Goal: Task Accomplishment & Management: Contribute content

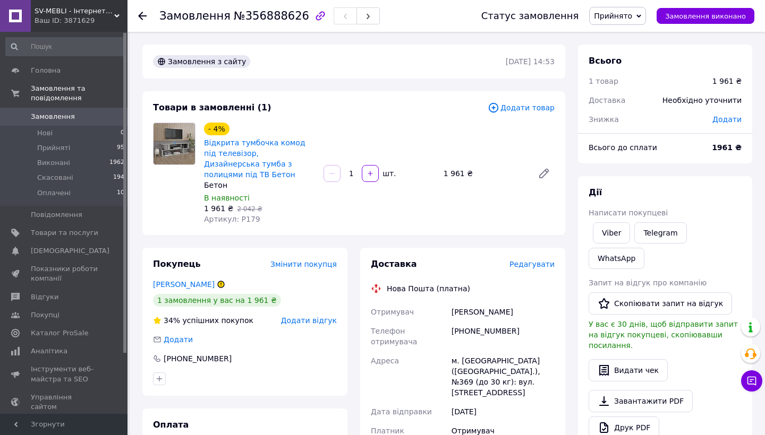
scroll to position [19, 0]
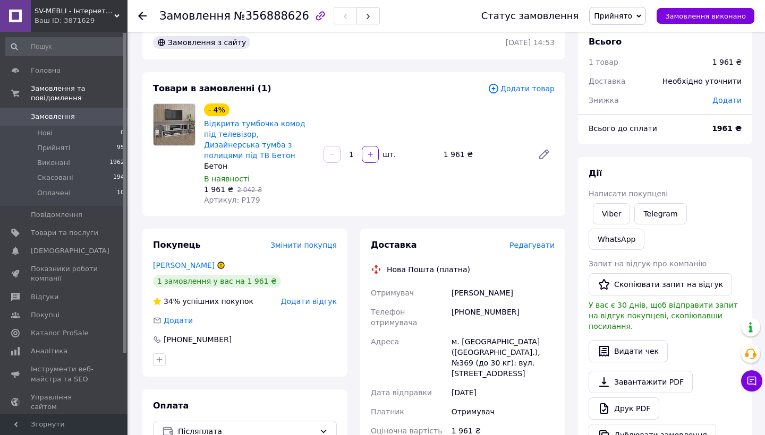
click at [141, 14] on use at bounding box center [142, 16] width 8 height 8
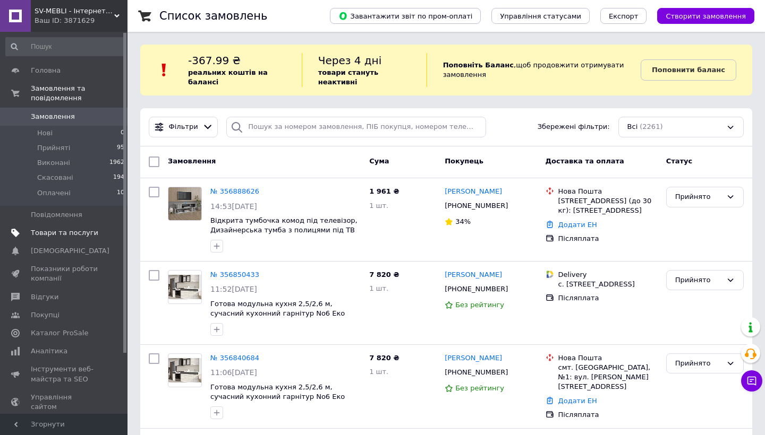
click at [70, 232] on span "Товари та послуги" at bounding box center [64, 233] width 67 height 10
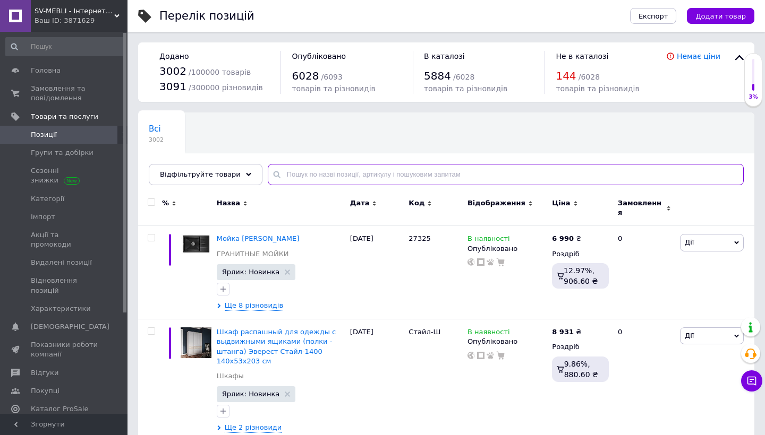
click at [285, 179] on input "text" at bounding box center [506, 174] width 476 height 21
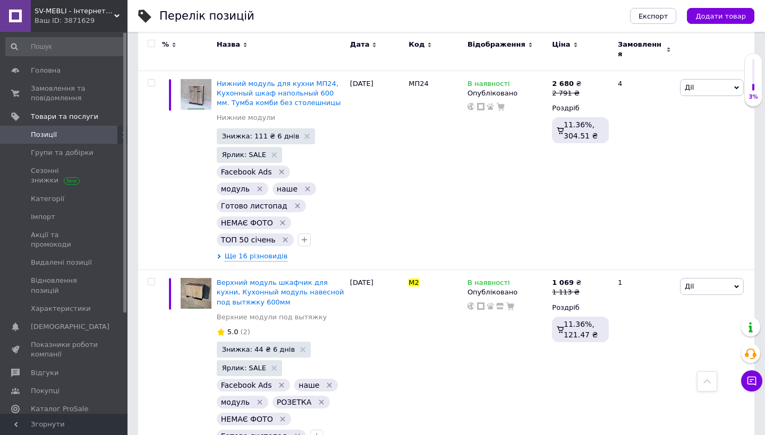
scroll to position [1565, 0]
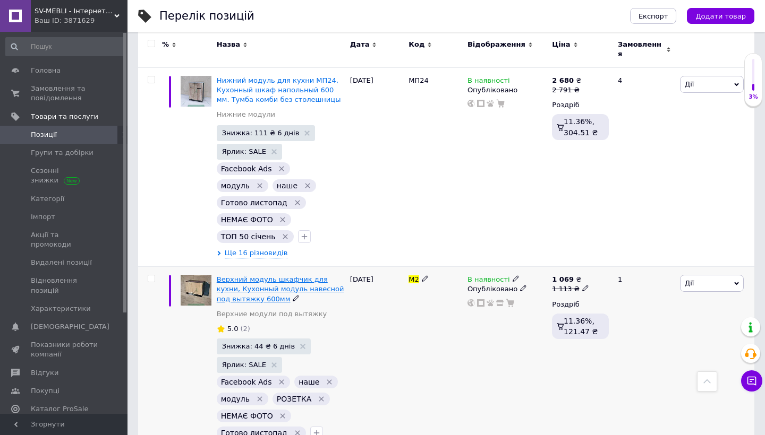
type input "М2"
click at [299, 276] on span "Верхний модуль шкафчик для кухни, Кухонный модуль навесной под вытяжку 600мм" at bounding box center [280, 289] width 127 height 27
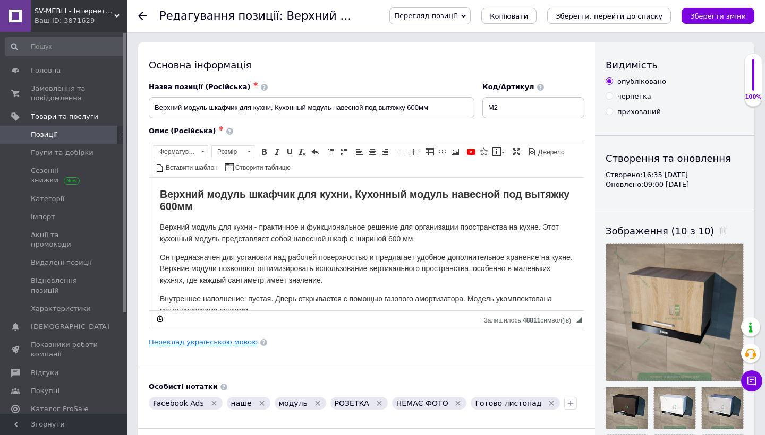
click at [209, 341] on link "Переклад українською мовою" at bounding box center [203, 342] width 109 height 8
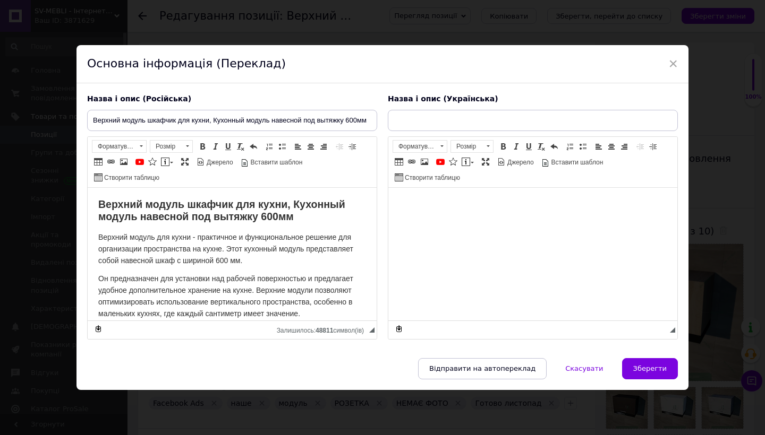
checkbox input "true"
type input "Верхній модуль шафка для кухні, Кухонний модуль навісний під витяжку 600мм"
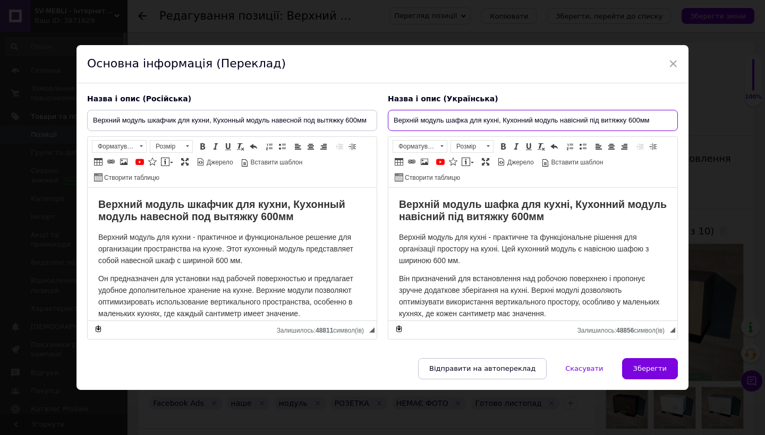
click at [590, 123] on input "Верхній модуль шафка для кухні, Кухонний модуль навісний під витяжку 600мм" at bounding box center [533, 120] width 290 height 21
checkbox input "true"
type input "Верхній модуль шафка для кухні, Кухонний модуль навісний під витяжку 600мм,"
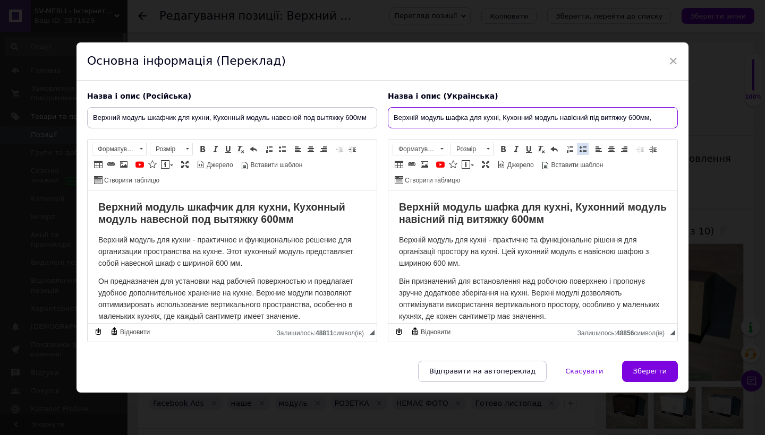
checkbox input "true"
type input "Верхній модуль шафка для кухні, Кухонний модуль навісний під витяжку 600мм,"
checkbox input "true"
type input "Верхній модуль шафка для кухні, Кухонний модуль навісний під витяжку 600мм, S"
checkbox input "true"
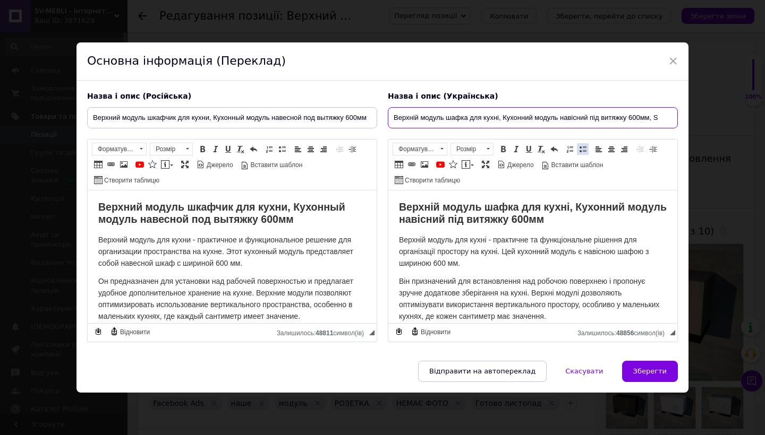
type input "Верхній модуль шафка для кухні, Кухонний модуль навісний під витяжку 600мм, Sv"
checkbox input "true"
type input "Верхній модуль шафка для кухні, Кухонний модуль навісний під витяжку 600мм, Sv-"
checkbox input "true"
type input "Верхній модуль шафка для кухні, Кухонний модуль навісний під витяжку 600мм, Sv-m"
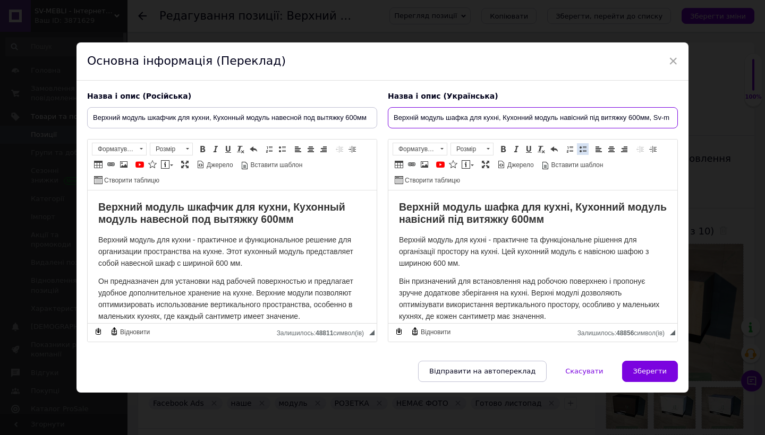
checkbox input "true"
type input "Верхній модуль шафка для кухні, Кухонний модуль навісний під витяжку 600мм, Sv-…"
checkbox input "true"
type input "Верхній модуль шафка для кухні, Кухонний модуль навісний під витяжку 600мм, Sv-…"
checkbox input "true"
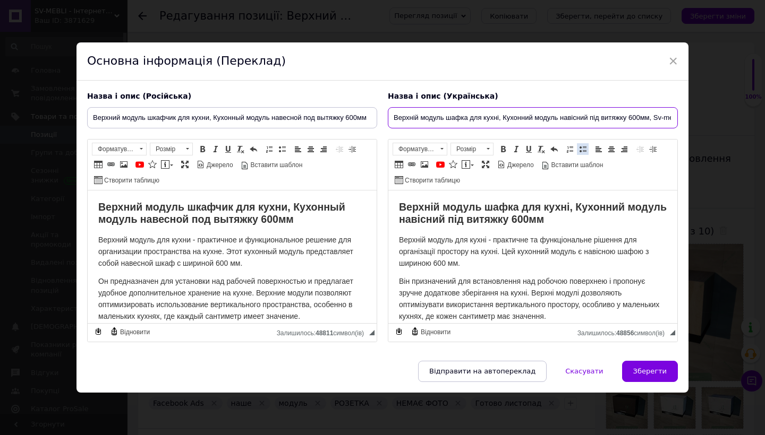
type input "Верхній модуль шафка для кухні, Кухонний модуль навісний під витяжку 600мм, Sv-…"
checkbox input "true"
type input "Верхній модуль шафка для кухні, Кухонний модуль навісний під витяжку 600мм, Sv-…"
checkbox input "true"
type input "Верхній модуль шафка для кухні, Кухонний модуль навісний під витяжку 600мм, Sv-…"
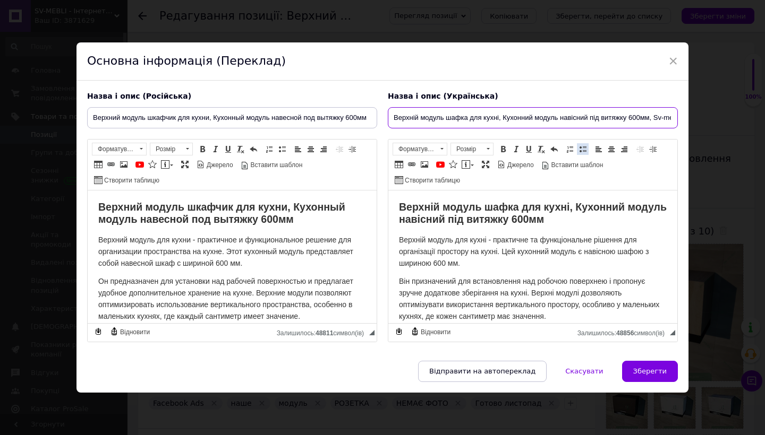
checkbox input "true"
type input "Верхній модуль шафка для кухні, Кухонний модуль навісний під витяжку 600мм, Sv-…"
checkbox input "true"
type input "Верхній модуль шафка для кухні, Кухонний модуль навісний під витяжку 600мм, Sv-…"
checkbox input "true"
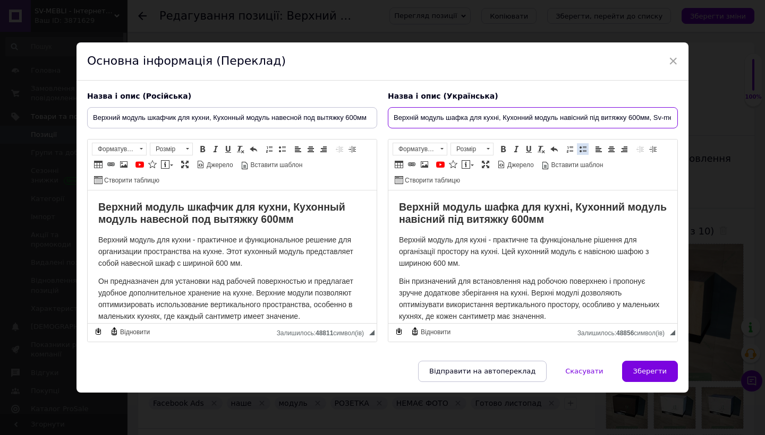
type input "Верхній модуль шафка для кухні, Кухонний модуль навісний під витяжку 600мм, Sv-…"
checkbox input "true"
type input "Верхній модуль шафка для кухні, Кухонний модуль навісний під витяжку 600мм, Sv-…"
checkbox input "true"
type input "Верхній модуль шафка для кухні, Кухонний модуль навісний під витяжку 600мм, Sv-…"
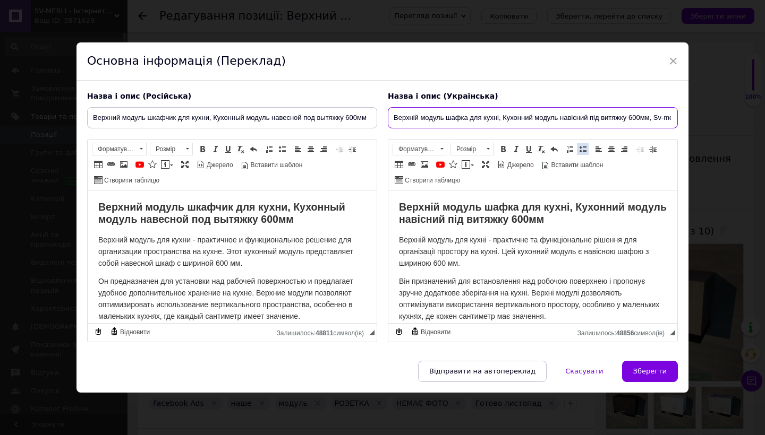
checkbox input "true"
type input "Верхній модуль шафка для кухні, Кухонний модуль навісний під витяжку 600мм, Sv-…"
checkbox input "true"
type input "Верхній модуль шафка для кухні, Кухонний модуль навісний під витяжку 600мм, Sv-…"
checkbox input "true"
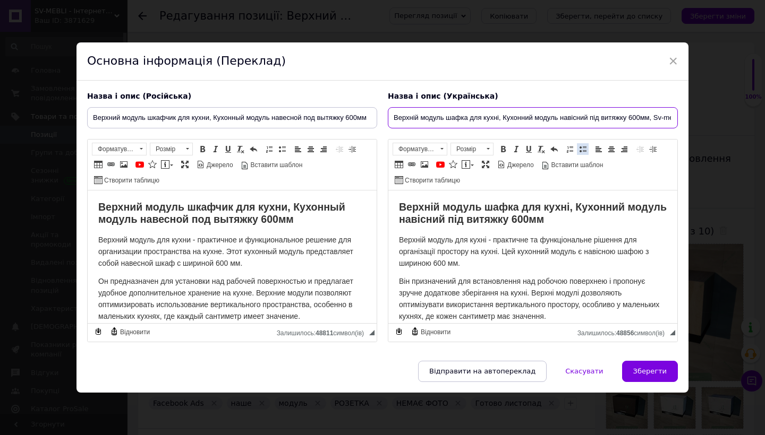
type input "Верхній модуль шафка для кухні, Кухонний модуль навісний під витяжку 600мм, Sv-…"
checkbox input "true"
type input "Верхній модуль шафка для кухні, Кухонний модуль навісний під витяжку 600мм, Sv-…"
checkbox input "true"
type input "Верхній модуль шафка для кухні, Кухонний модуль навісний під витяжку 600мм, Sv-…"
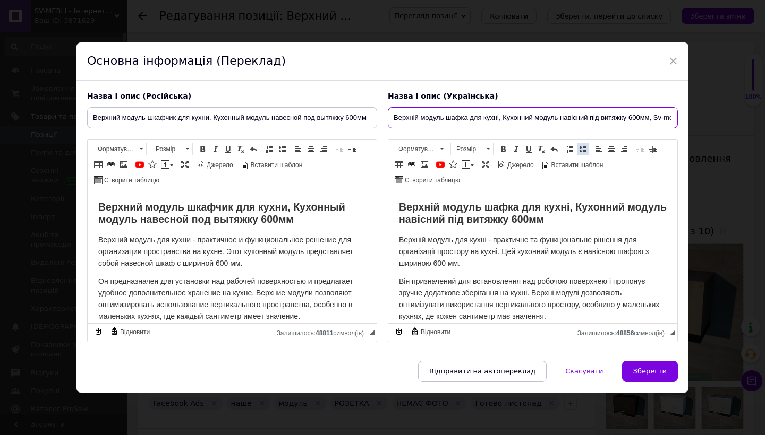
checkbox input "true"
type input "Верхній модуль шафка для кухні, Кухонний модуль навісний під витяжку 600мм, Sv-…"
checkbox input "true"
type input "Верхній модуль шафка для кухні, Кухонний модуль навісний під витяжку 600мм, Sv-…"
checkbox input "true"
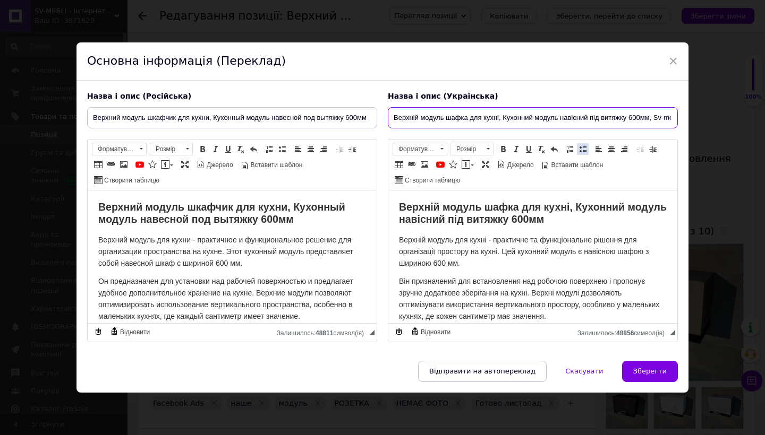
type input "Верхній модуль шафка для кухні, Кухонний модуль навісний під витяжку 600мм, Sv-…"
checkbox input "true"
type input "Верхній модуль шафка для кухні, Кухонний модуль навісний під витяжку 600мм, Sv-…"
checkbox input "true"
type input "Верхній модуль шафка для кухні, Кухонний модуль навісний під витяжку 600мм, Sv-…"
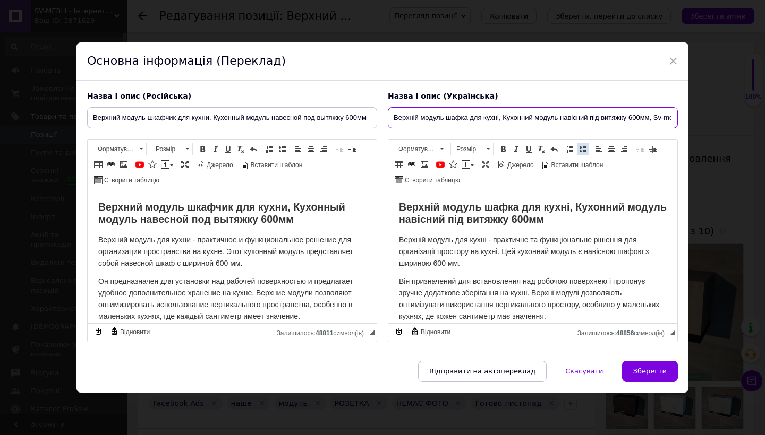
checkbox input "true"
type input "Верхній модуль шафка для кухні, Кухонний модуль навісний під витяжку 600мм, Sv-…"
drag, startPoint x: 669, startPoint y: 116, endPoint x: 580, endPoint y: 117, distance: 88.7
click at [580, 117] on input "Верхній модуль шафка для кухні, Кухонний модуль навісний під витяжку 600мм, Sv-…" at bounding box center [533, 117] width 290 height 21
click at [607, 121] on input "Верхній модуль шафка для кухні, Кухонний модуль навісний під витяжку 600мм, Sv-…" at bounding box center [533, 117] width 290 height 21
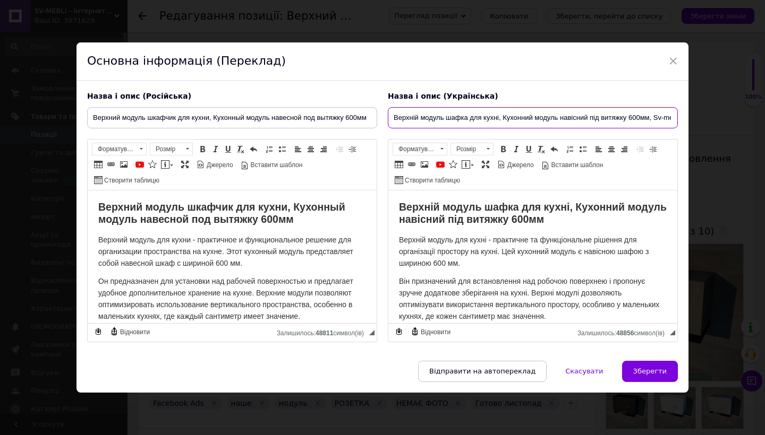
checkbox input "true"
type input "Верхній модуль шафка для кухні, Кухонний модуль навісний під витяжку 600мм, Sv-…"
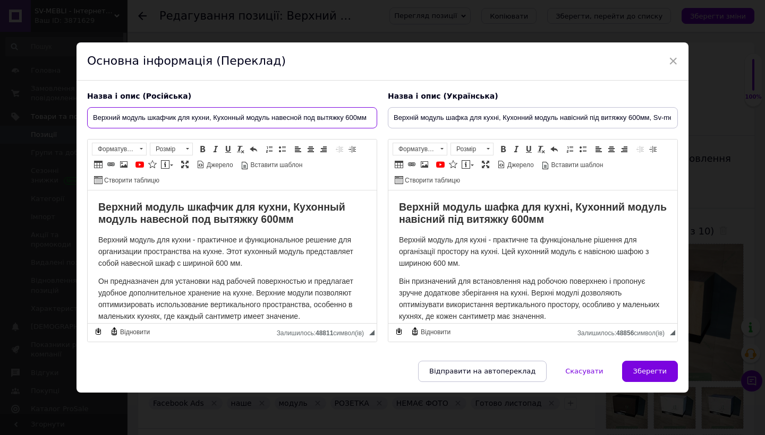
click at [371, 116] on input "Верхний модуль шкафчик для кухни, Кухонный модуль навесной под вытяжку 600мм" at bounding box center [232, 117] width 290 height 21
paste input ", Sv-mebli ламинированная ДСП."
checkbox input "true"
type input "Верхний модуль шкафчик для кухни, Кухонный модуль навесной под вытяжку 600мм, S…"
checkbox input "true"
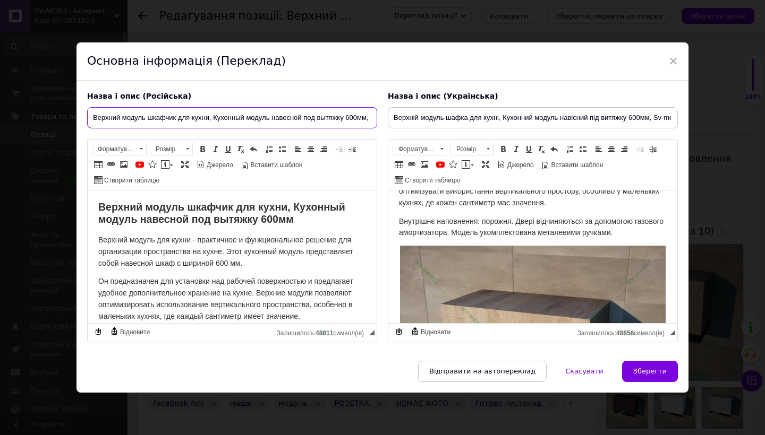
scroll to position [132, 0]
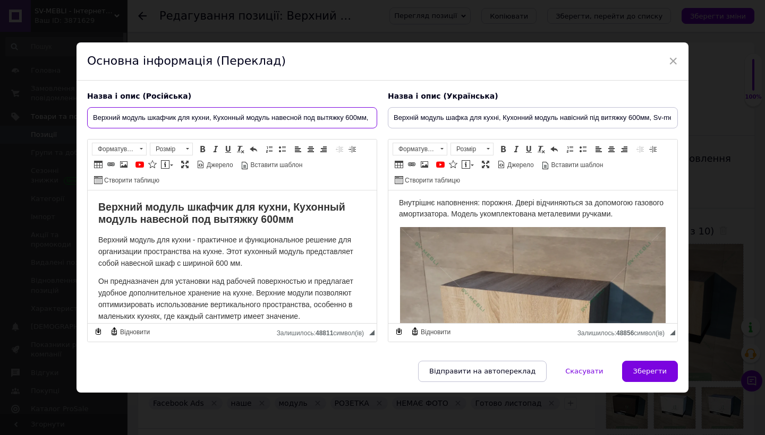
type input "Верхний модуль шкафчик для кухни, Кухонный модуль навесной под вытяжку 600мм, S…"
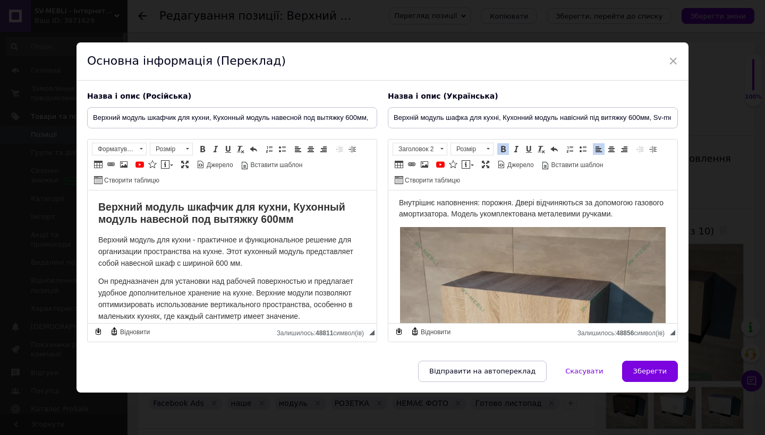
click at [657, 211] on p "Внутрішнє наповнення: порожня. Двері відчиняються за допомогою газового амортиз…" at bounding box center [533, 208] width 268 height 23
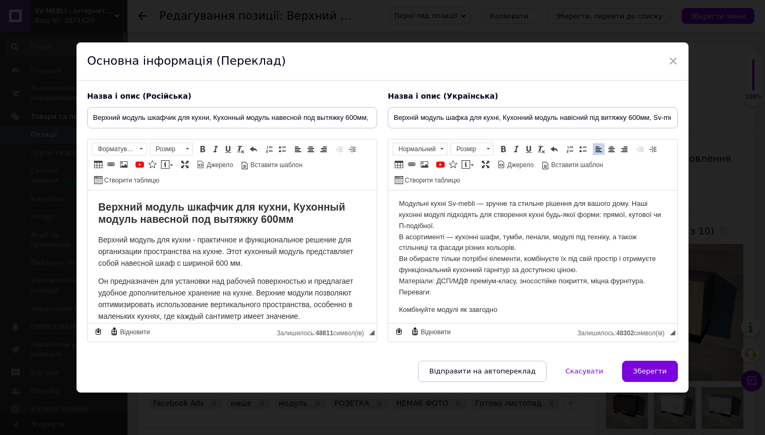
scroll to position [153, 0]
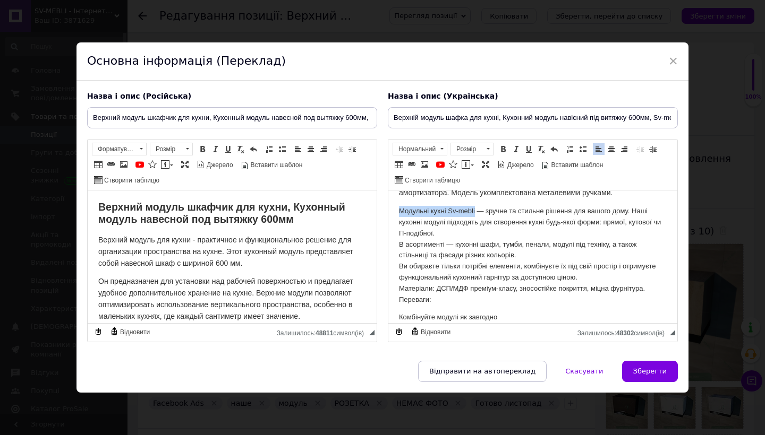
drag, startPoint x: 476, startPoint y: 207, endPoint x: 400, endPoint y: 207, distance: 76.5
click at [400, 207] on p "Модульні кухні Sv-mebli — зручне та стильне рішення для вашого дому. Наші кухон…" at bounding box center [533, 254] width 268 height 99
click at [504, 147] on span at bounding box center [503, 149] width 8 height 8
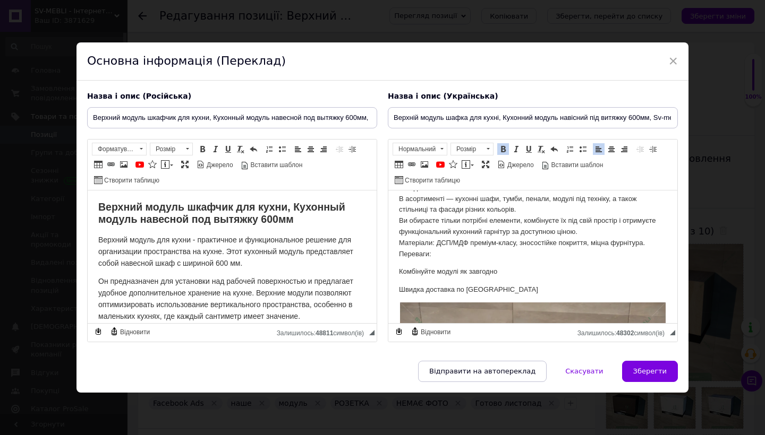
scroll to position [200, 0]
click at [399, 244] on p "Модульні кухні Sv-mebli — зручне та стильне рішення для вашого дому. Наші кухон…" at bounding box center [533, 208] width 268 height 99
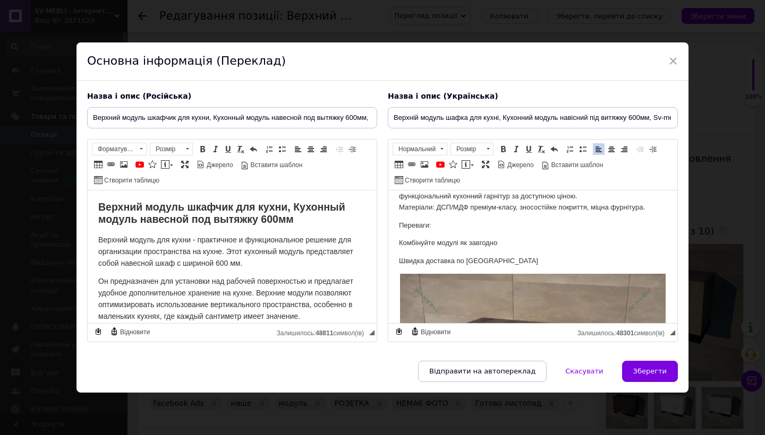
scroll to position [236, 0]
click at [505, 254] on p "Швидка доставка по Україні" at bounding box center [533, 259] width 268 height 11
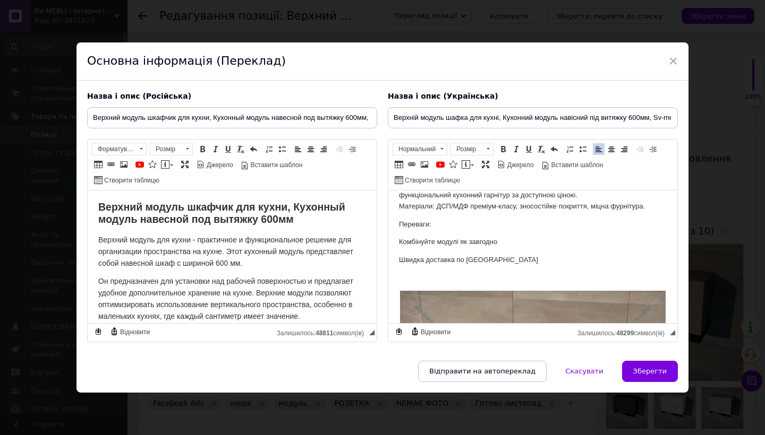
checkbox input "true"
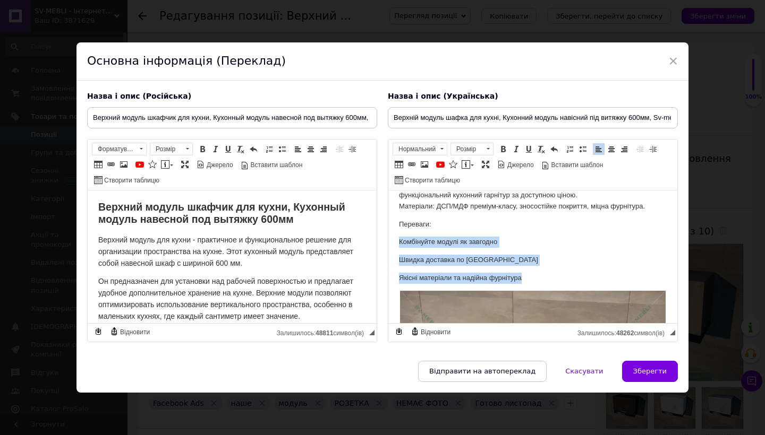
drag, startPoint x: 533, startPoint y: 268, endPoint x: 399, endPoint y: 233, distance: 138.4
click at [578, 150] on span at bounding box center [582, 149] width 8 height 8
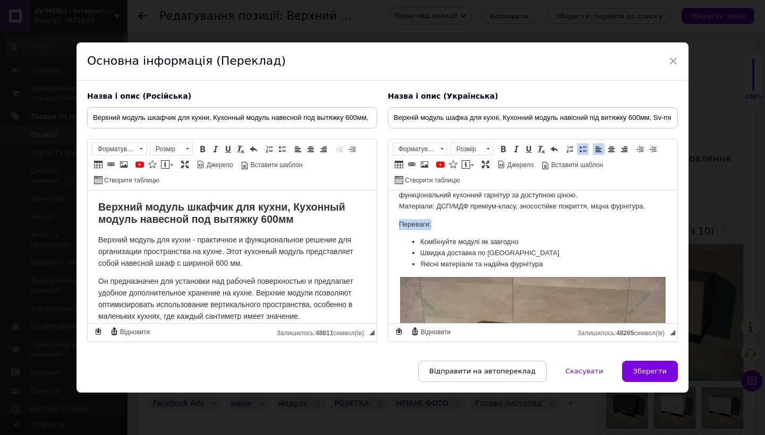
drag, startPoint x: 439, startPoint y: 216, endPoint x: 397, endPoint y: 216, distance: 42.5
click at [439, 149] on span at bounding box center [441, 149] width 10 height 12
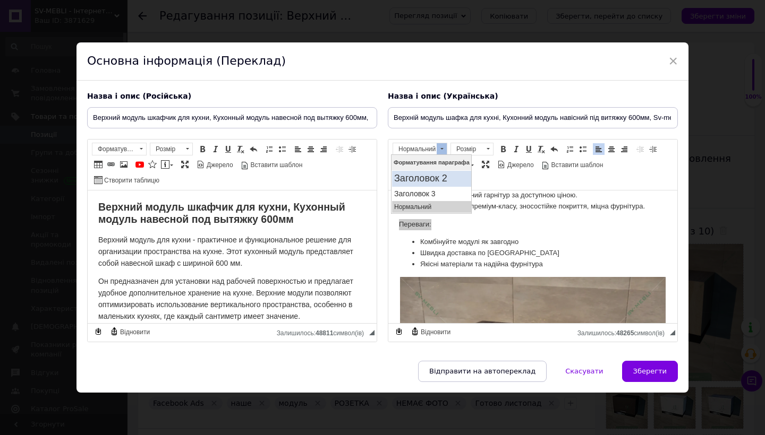
scroll to position [0, 0]
drag, startPoint x: 436, startPoint y: 190, endPoint x: 828, endPoint y: 342, distance: 421.1
click at [436, 190] on h3 "Заголовок 3" at bounding box center [431, 194] width 75 height 9
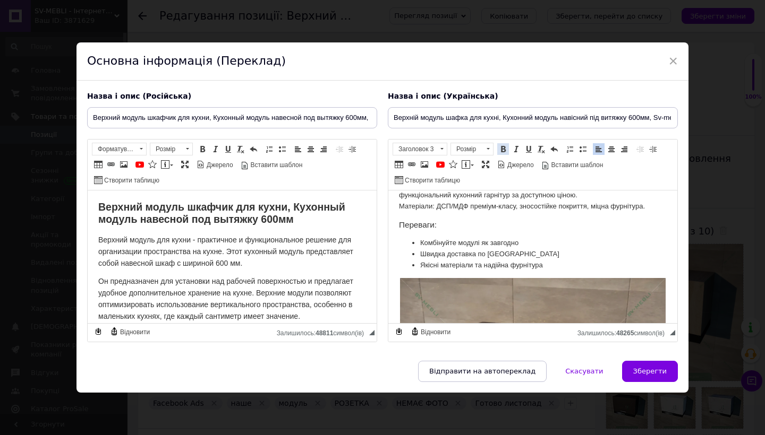
click at [502, 149] on span at bounding box center [503, 149] width 8 height 8
click at [486, 148] on span at bounding box center [487, 149] width 3 height 2
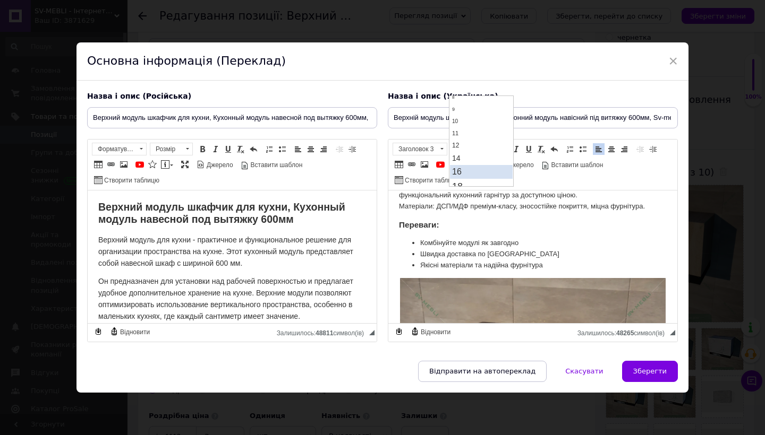
scroll to position [35, 0]
click at [471, 168] on link "16" at bounding box center [481, 171] width 63 height 14
click at [475, 220] on h3 "Переваги:" at bounding box center [533, 225] width 268 height 10
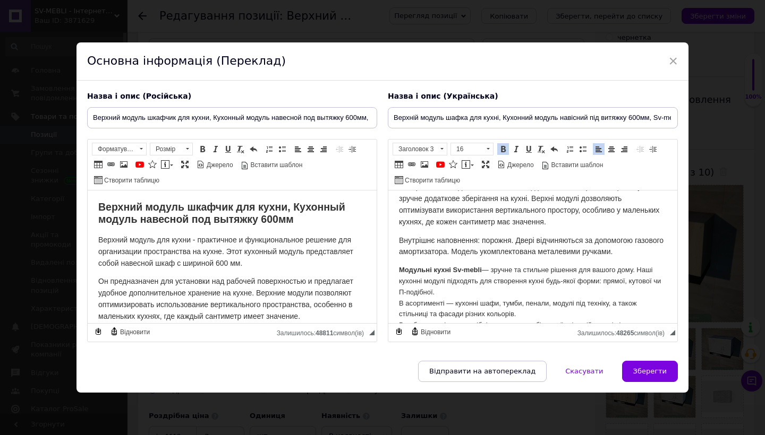
scroll to position [110, 0]
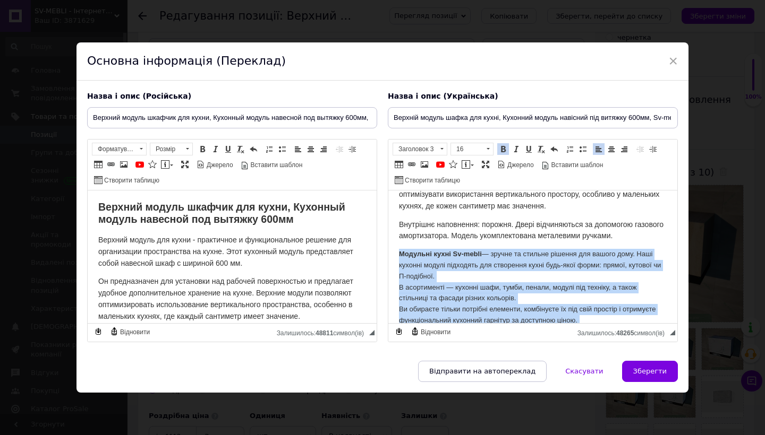
drag, startPoint x: 549, startPoint y: 303, endPoint x: 399, endPoint y: 248, distance: 159.9
copy body "Модульні кухні Sv-mebli — зручне та стильне рішення для вашого дому. Наші кухон…"
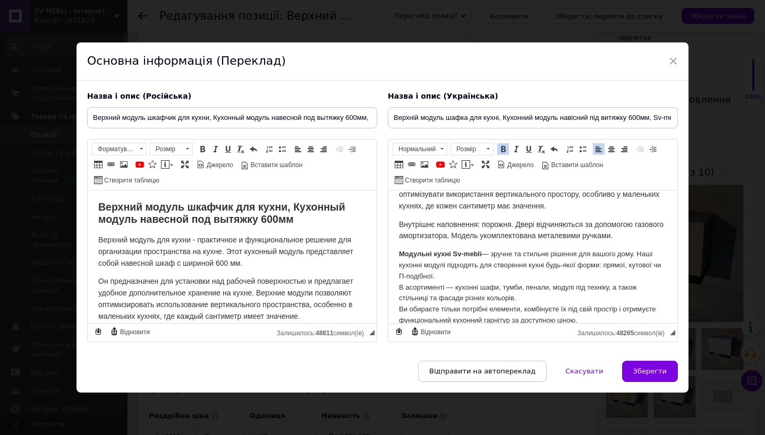
click at [446, 260] on p "Модульні кухні Sv-mebli — зручне та стильне рішення для вашого дому. Наші кухон…" at bounding box center [533, 292] width 268 height 88
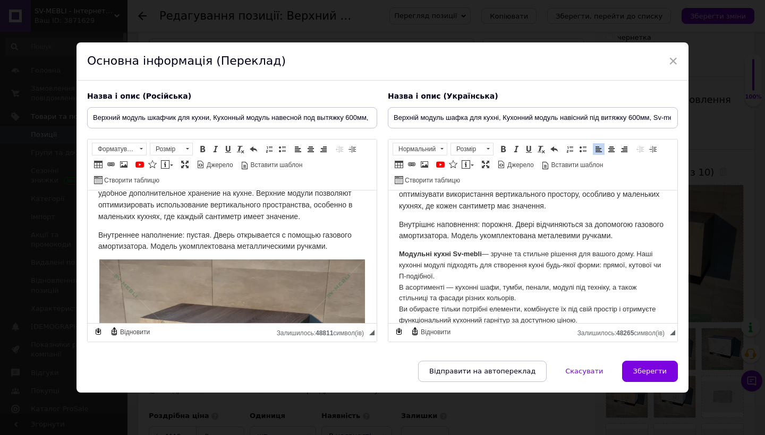
scroll to position [104, 0]
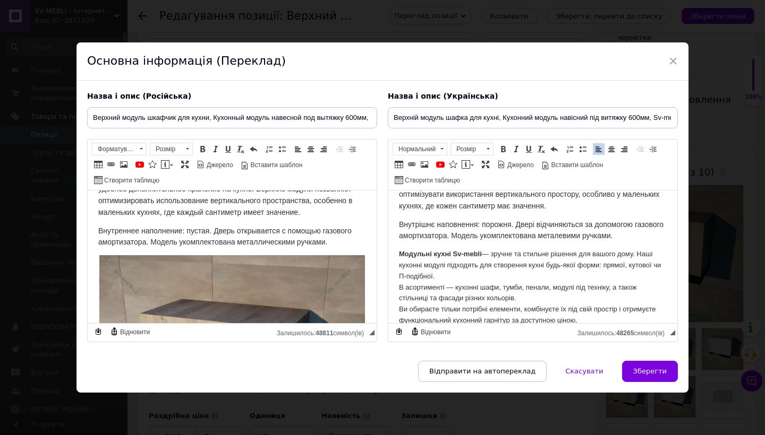
click at [337, 240] on p "Внутреннее наполнение: пустая. Дверь открывается с помощью газового амортизатор…" at bounding box center [232, 236] width 268 height 23
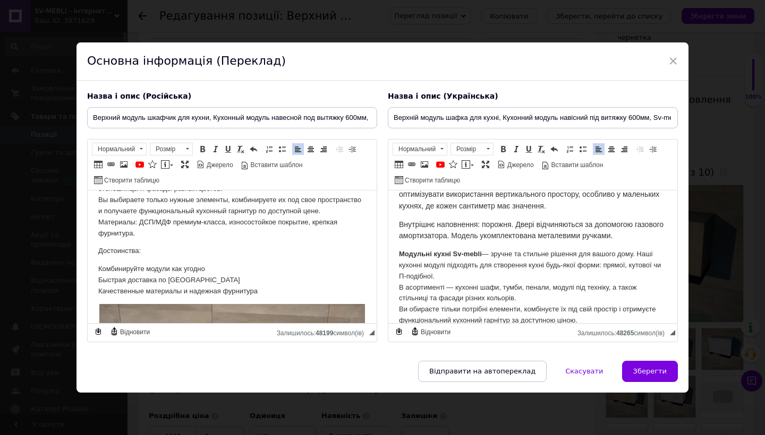
scroll to position [224, 0]
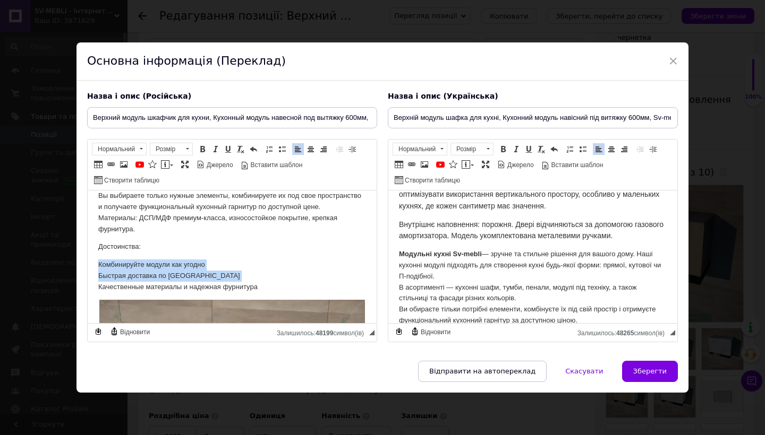
drag, startPoint x: 268, startPoint y: 288, endPoint x: 98, endPoint y: 268, distance: 170.6
click at [283, 149] on span at bounding box center [282, 149] width 8 height 8
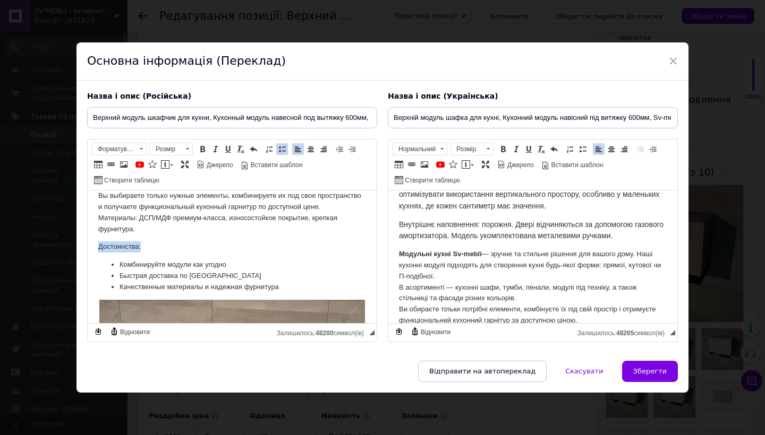
drag, startPoint x: 144, startPoint y: 250, endPoint x: 99, endPoint y: 248, distance: 45.2
click at [99, 248] on p "Достоинства:" at bounding box center [232, 246] width 268 height 11
click at [204, 150] on span at bounding box center [202, 149] width 8 height 8
click at [143, 150] on span at bounding box center [141, 149] width 10 height 12
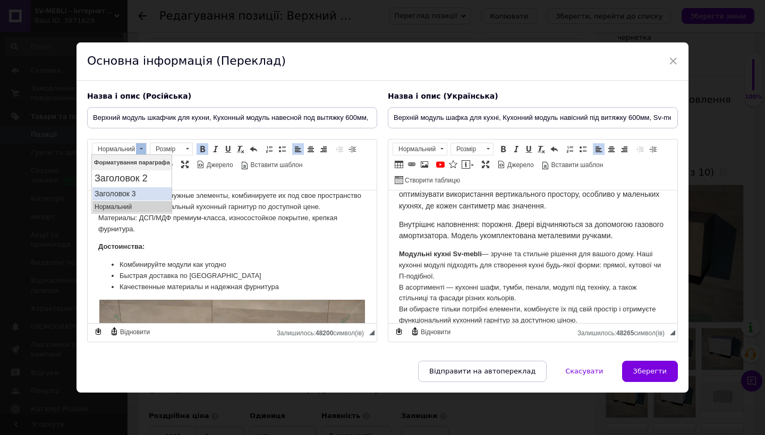
click at [147, 195] on h3 "Заголовок 3" at bounding box center [132, 194] width 75 height 9
click at [178, 246] on h3 "Достоинства:" at bounding box center [232, 248] width 268 height 10
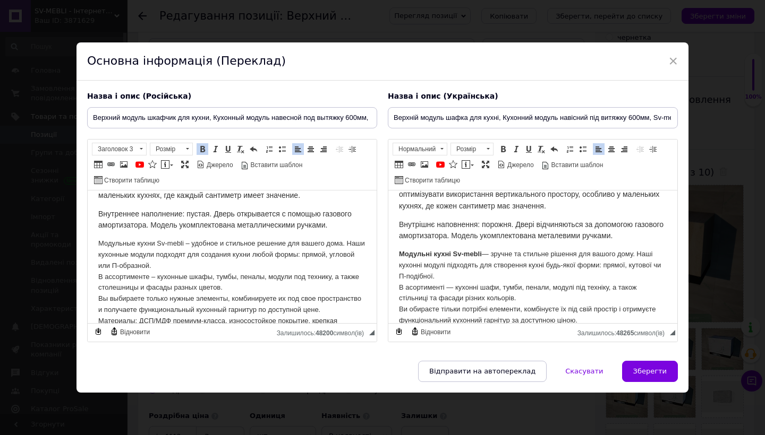
scroll to position [121, 0]
drag, startPoint x: 185, startPoint y: 241, endPoint x: 98, endPoint y: 242, distance: 87.1
click at [205, 146] on span at bounding box center [202, 149] width 8 height 8
click at [141, 149] on span at bounding box center [141, 149] width 10 height 12
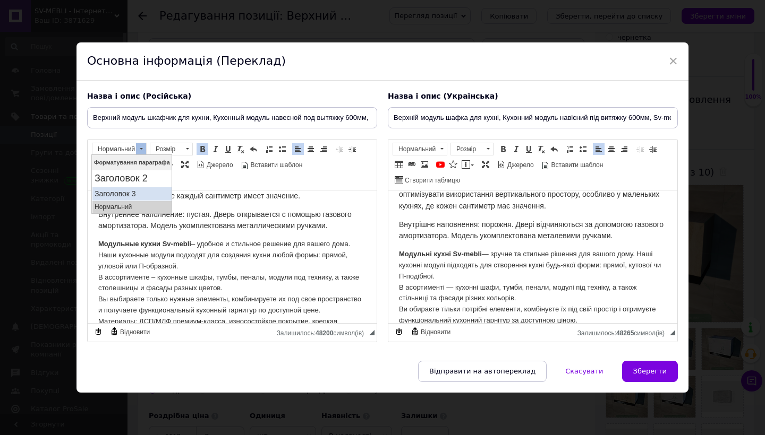
click at [140, 191] on h3 "Заголовок 3" at bounding box center [132, 194] width 75 height 9
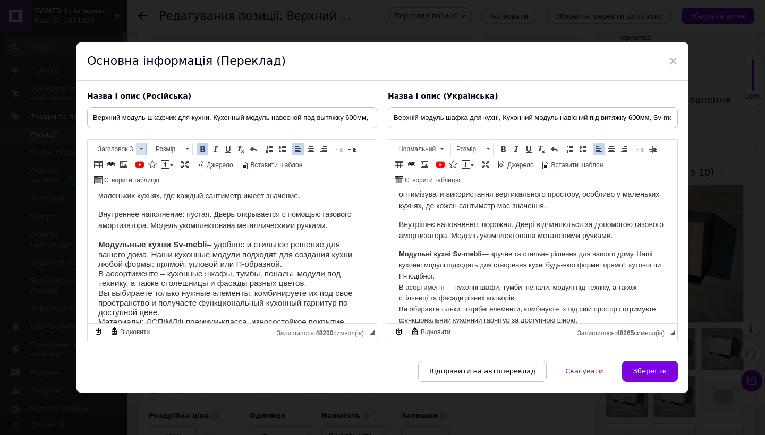
click at [141, 150] on span at bounding box center [141, 149] width 10 height 12
click at [138, 205] on p "Нормальний" at bounding box center [132, 206] width 75 height 7
checkbox input "true"
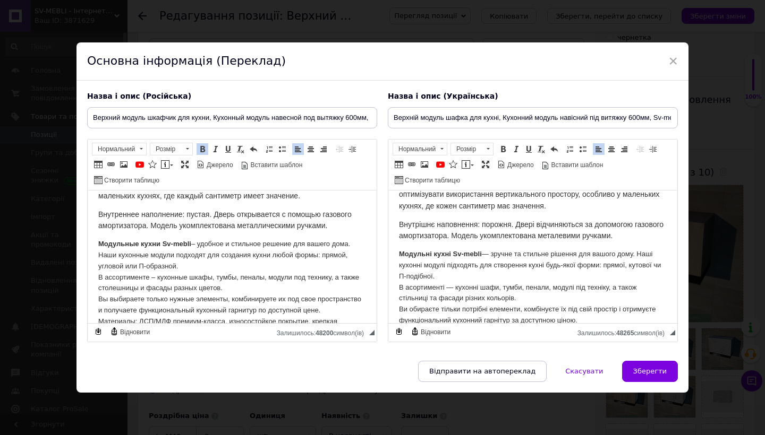
click at [248, 254] on p "Модульные кухни Sv-mebli – удобное и стильное решение для вашего дома. Наши кух…" at bounding box center [232, 287] width 268 height 99
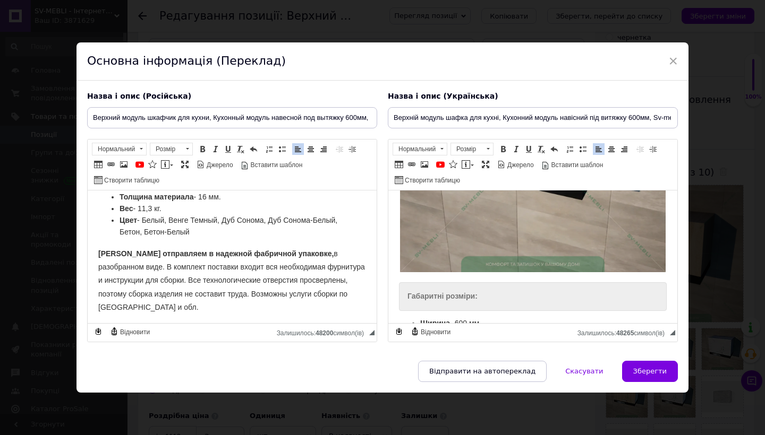
scroll to position [594, 0]
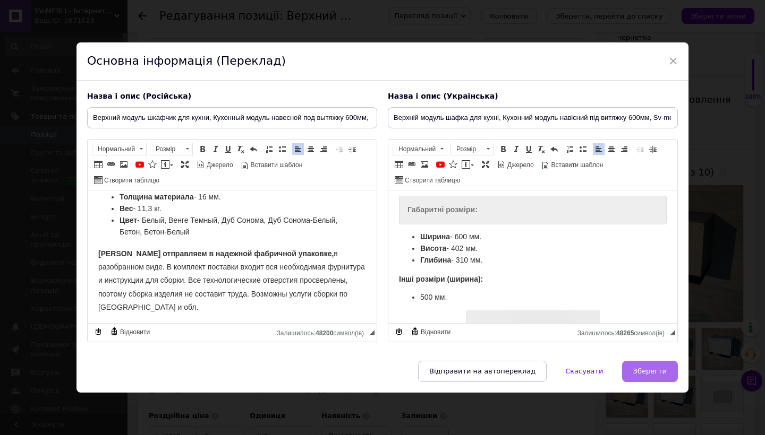
click at [643, 370] on span "Зберегти" at bounding box center [649, 371] width 33 height 8
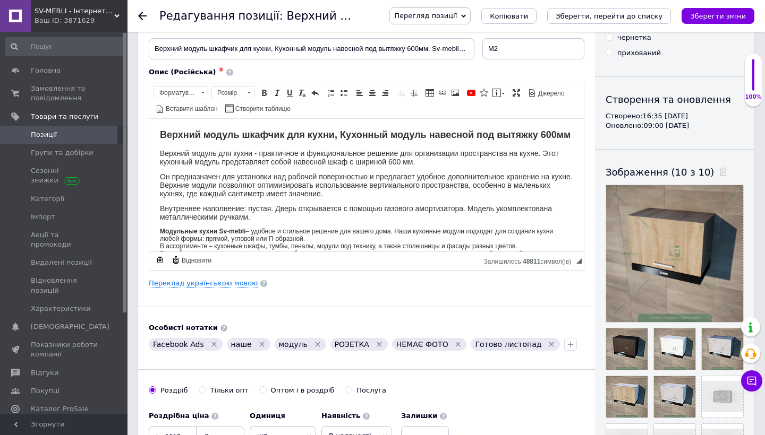
type input "Верхний модуль шкафчик для кухни, Кухонный модуль навесной под вытяжку 600мм, S…"
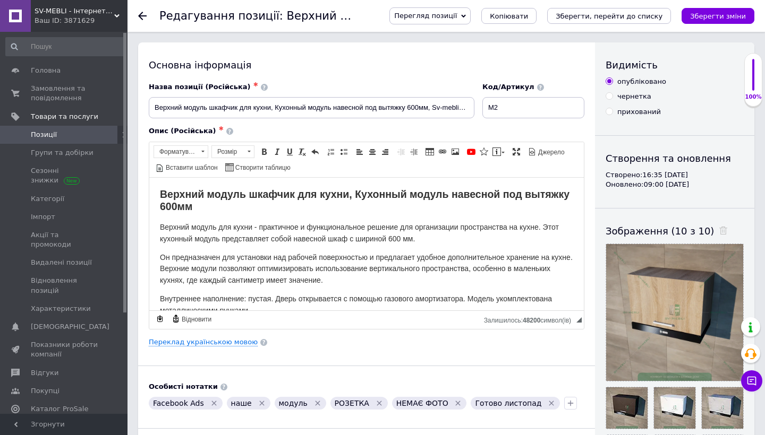
scroll to position [0, 0]
click at [657, 14] on icon "Зберегти, перейти до списку" at bounding box center [608, 16] width 107 height 8
checkbox input "true"
